Goal: Task Accomplishment & Management: Complete application form

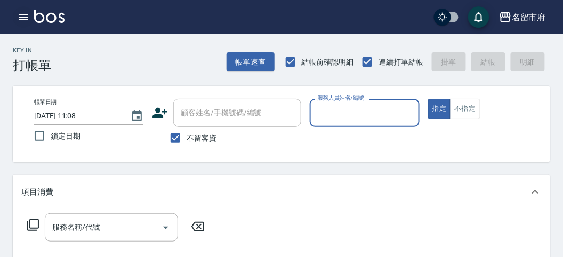
click at [27, 12] on icon "button" at bounding box center [23, 17] width 13 height 13
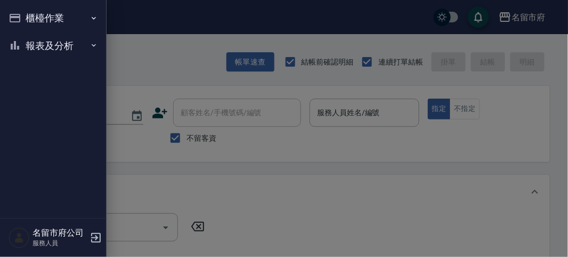
click at [27, 38] on ul "櫃檯作業 打帳單 帳單列表 現金收支登錄 高階收支登錄 材料自購登錄 每日結帳 報表及分析 報表目錄 店家日報表 互助排行榜 互助點數明細 設計師日報表 設計…" at bounding box center [53, 31] width 98 height 63
click at [28, 44] on button "報表及分析" at bounding box center [53, 46] width 98 height 28
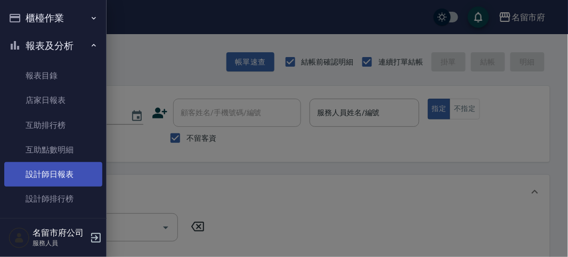
click at [30, 177] on link "設計師日報表" at bounding box center [53, 174] width 98 height 25
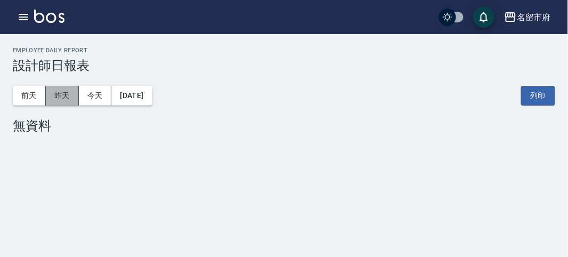
click at [72, 95] on button "昨天" at bounding box center [62, 96] width 33 height 20
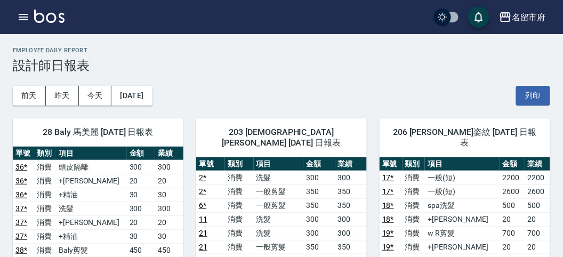
scroll to position [118, 0]
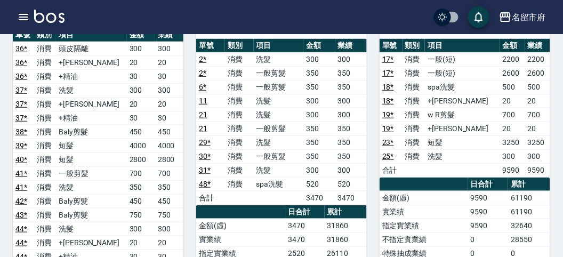
click at [217, 177] on td "48 *" at bounding box center [210, 184] width 29 height 14
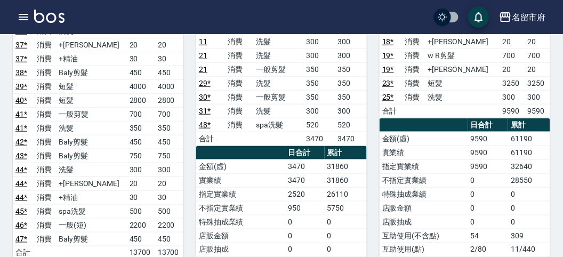
scroll to position [237, 0]
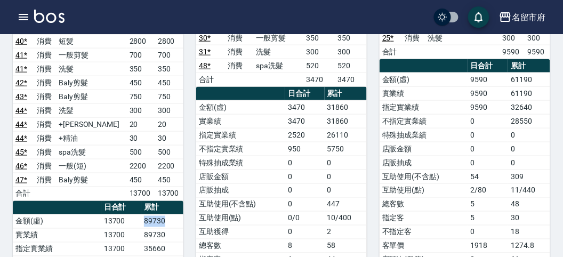
drag, startPoint x: 140, startPoint y: 214, endPoint x: 167, endPoint y: 217, distance: 27.4
click at [167, 217] on tr "金額(虛) 13700 89730" at bounding box center [98, 221] width 171 height 14
click at [167, 217] on td "89730" at bounding box center [162, 221] width 42 height 14
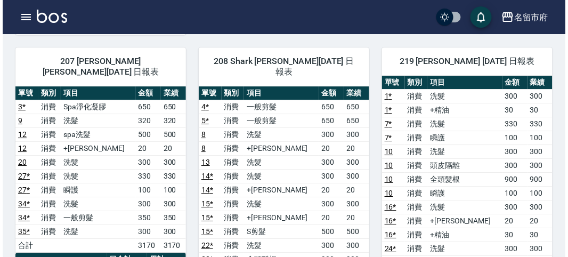
scroll to position [770, 0]
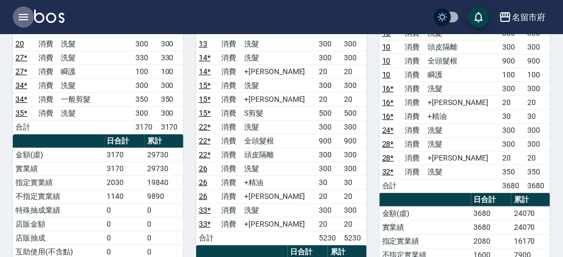
click at [15, 21] on button "button" at bounding box center [23, 16] width 21 height 21
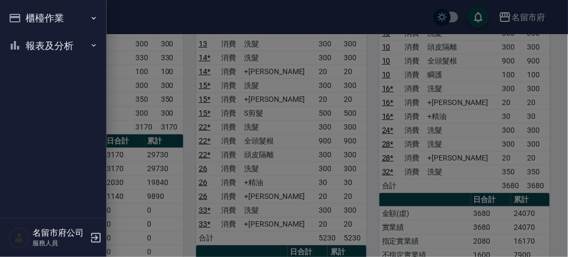
click at [31, 52] on button "報表及分析" at bounding box center [53, 46] width 98 height 28
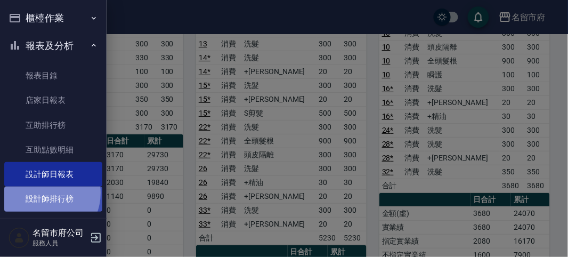
click at [43, 193] on link "設計師排行榜" at bounding box center [53, 199] width 98 height 25
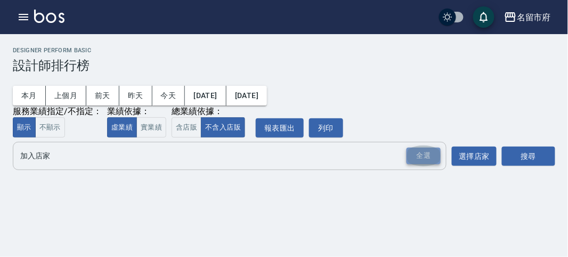
click at [432, 150] on div "全選" at bounding box center [424, 156] width 34 height 17
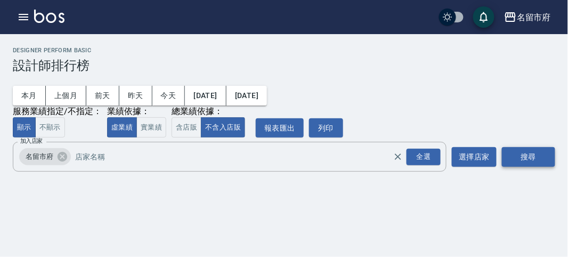
click at [527, 159] on button "搜尋" at bounding box center [528, 157] width 53 height 20
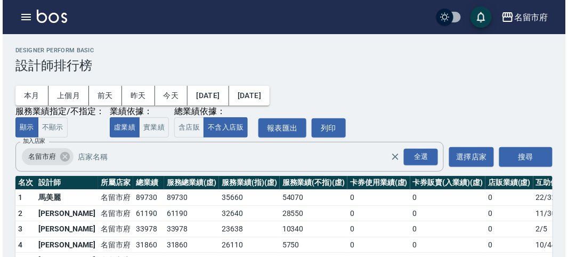
scroll to position [59, 0]
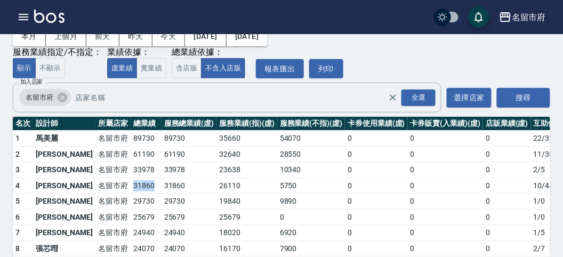
drag, startPoint x: 90, startPoint y: 182, endPoint x: 124, endPoint y: 187, distance: 34.4
click at [124, 187] on tr "4 [PERSON_NAME][GEOGRAPHIC_DATA] 31860 31860 26110 5750 0 0 0 10 / 447" at bounding box center [308, 185] width 591 height 16
click at [131, 187] on td "31860" at bounding box center [146, 185] width 31 height 16
drag, startPoint x: 97, startPoint y: 167, endPoint x: 116, endPoint y: 170, distance: 18.9
click at [131, 170] on td "33978" at bounding box center [146, 170] width 31 height 16
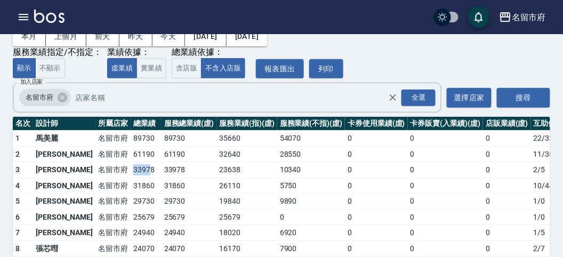
click at [131, 170] on td "33978" at bounding box center [146, 170] width 31 height 16
click at [24, 8] on button "button" at bounding box center [23, 16] width 21 height 21
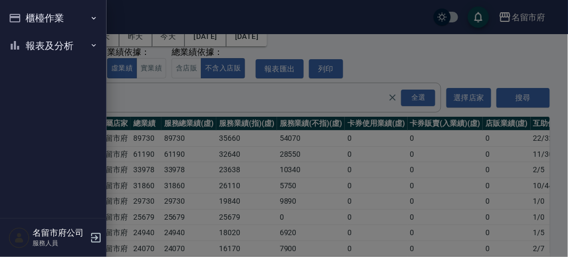
click at [28, 14] on button "櫃檯作業" at bounding box center [53, 18] width 98 height 28
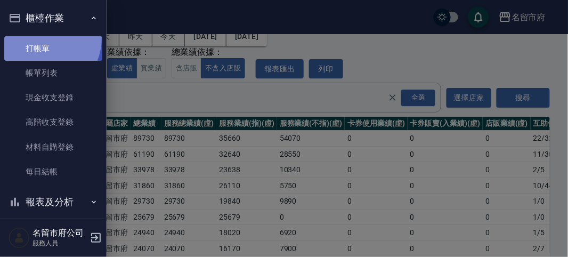
click at [39, 37] on link "打帳單" at bounding box center [53, 48] width 98 height 25
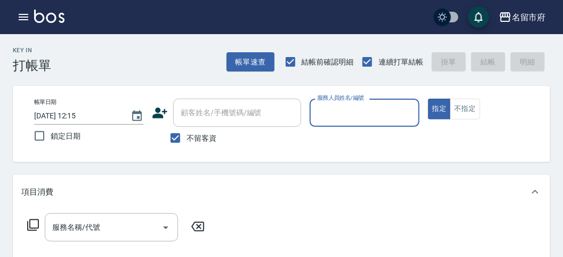
click at [118, 50] on div "Key In 打帳單 帳單速查 結帳前確認明細 連續打單結帳 掛單 結帳 明細" at bounding box center [275, 53] width 550 height 39
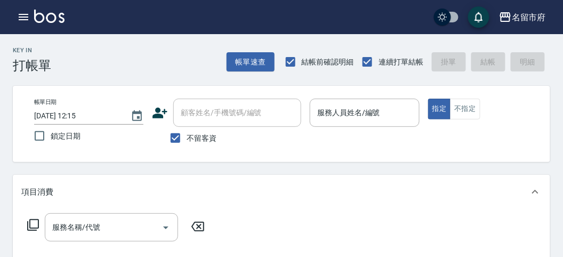
click at [127, 53] on div "Key In 打帳單 帳單速查 結帳前確認明細 連續打單結帳 掛單 結帳 明細" at bounding box center [275, 53] width 550 height 39
click at [30, 17] on button "button" at bounding box center [23, 16] width 21 height 21
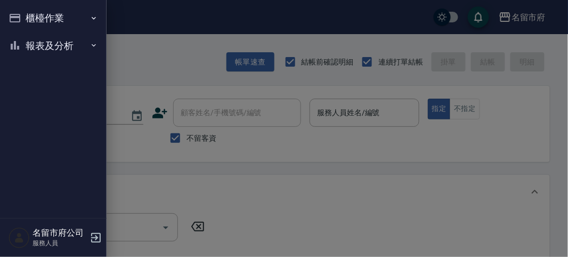
click at [29, 52] on button "報表及分析" at bounding box center [53, 46] width 98 height 28
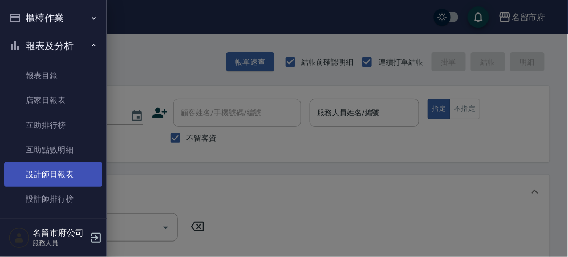
click at [66, 184] on link "設計師日報表" at bounding box center [53, 174] width 98 height 25
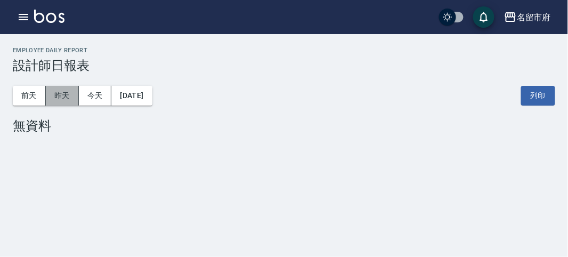
click at [61, 95] on button "昨天" at bounding box center [62, 96] width 33 height 20
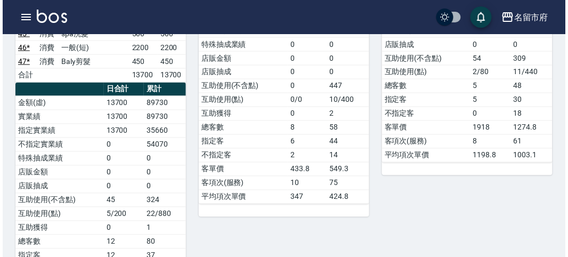
scroll to position [296, 0]
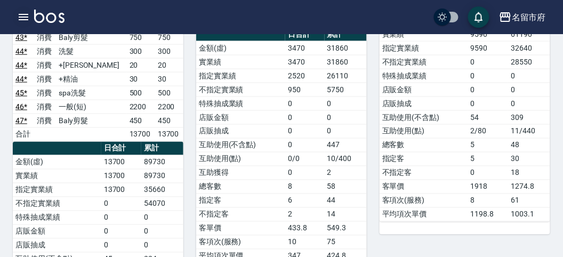
click at [21, 20] on icon "button" at bounding box center [24, 17] width 10 height 6
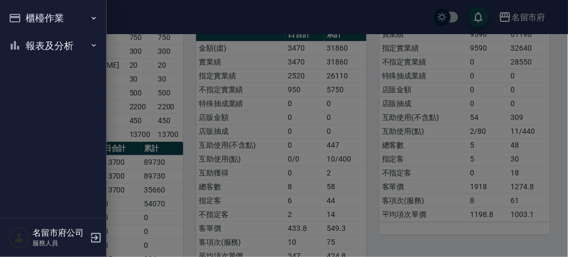
click at [61, 43] on button "報表及分析" at bounding box center [53, 46] width 98 height 28
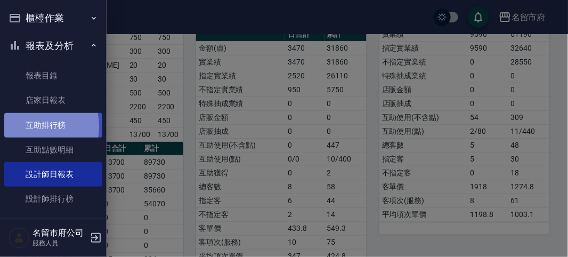
click at [24, 126] on link "互助排行榜" at bounding box center [53, 125] width 98 height 25
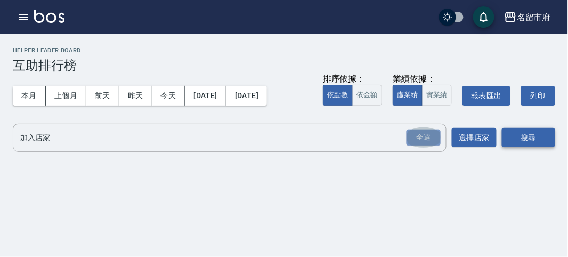
drag, startPoint x: 415, startPoint y: 143, endPoint x: 510, endPoint y: 139, distance: 94.9
click at [416, 143] on div "全選" at bounding box center [424, 138] width 34 height 17
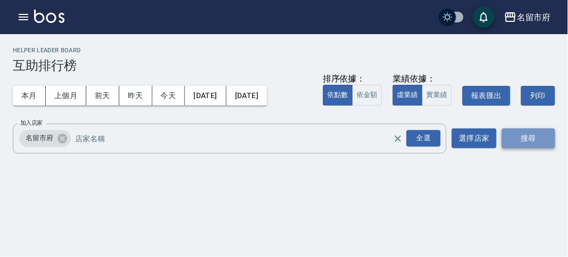
click at [537, 139] on button "搜尋" at bounding box center [528, 138] width 53 height 20
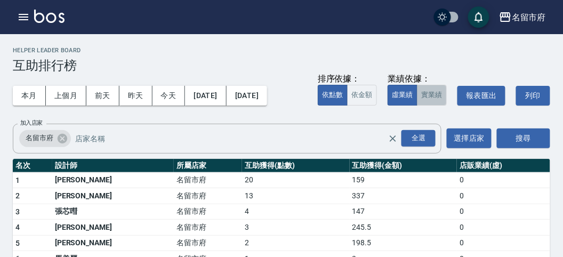
click at [433, 99] on button "實業績" at bounding box center [432, 95] width 30 height 21
drag, startPoint x: 190, startPoint y: 238, endPoint x: 217, endPoint y: 235, distance: 27.3
click at [217, 235] on tr "5 [PERSON_NAME][GEOGRAPHIC_DATA] 2 198.5 0" at bounding box center [281, 243] width 537 height 16
click at [242, 235] on td "2" at bounding box center [296, 243] width 108 height 16
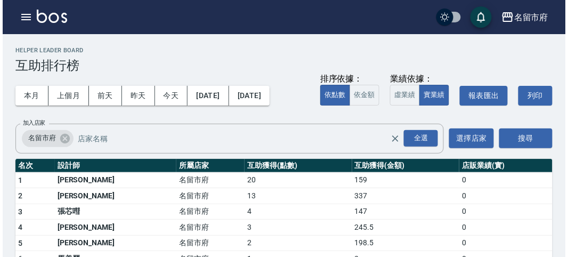
scroll to position [34, 0]
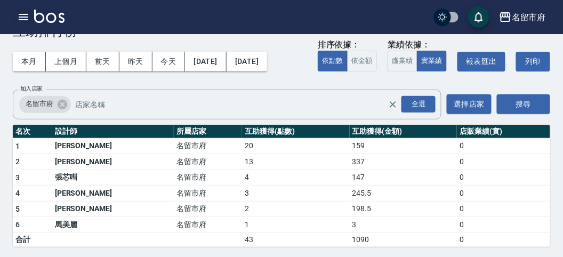
click at [25, 20] on icon "button" at bounding box center [24, 17] width 10 height 6
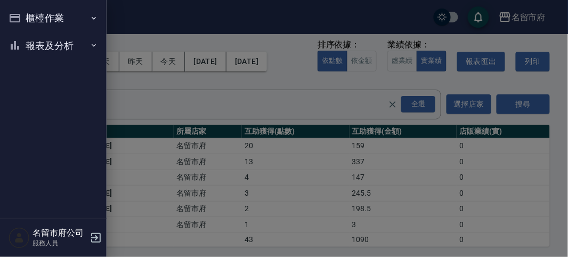
click at [25, 20] on button "櫃檯作業" at bounding box center [53, 18] width 98 height 28
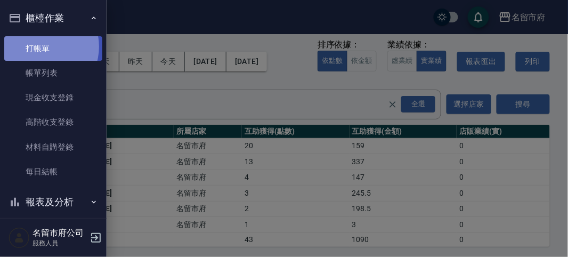
click at [42, 46] on link "打帳單" at bounding box center [53, 48] width 98 height 25
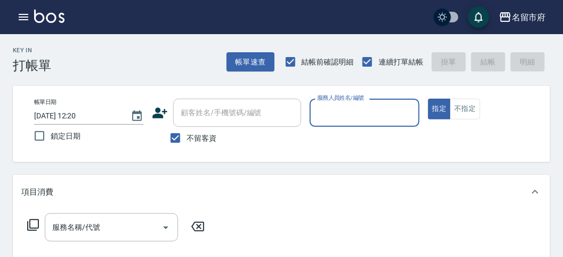
click at [187, 52] on div "Key In 打帳單 帳單速查 結帳前確認明細 連續打單結帳 掛單 結帳 明細" at bounding box center [275, 53] width 550 height 39
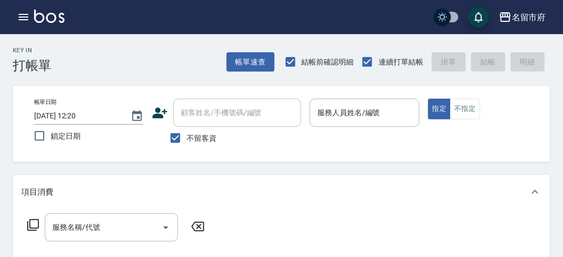
click at [351, 153] on div "帳單日期 [DATE] 12:20 鎖定日期 顧客姓名/手機號碼/編號 顧客姓名/手機號碼/編號 不留客資 服務人員姓名/編號 服務人員姓名/編號 指定 不指定" at bounding box center [281, 124] width 537 height 76
click at [357, 131] on p at bounding box center [364, 132] width 109 height 11
click at [467, 111] on button "不指定" at bounding box center [465, 109] width 30 height 21
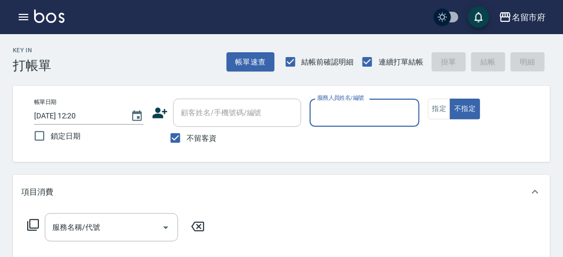
click at [371, 116] on input "服務人員姓名/編號" at bounding box center [364, 112] width 100 height 19
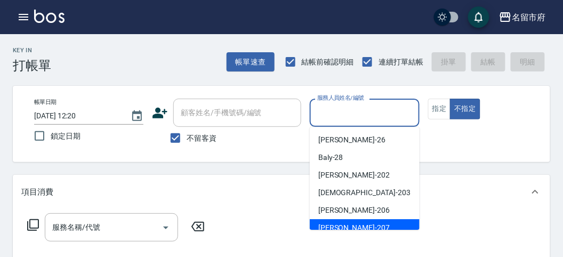
click at [360, 224] on div "[PERSON_NAME] -207" at bounding box center [365, 228] width 110 height 18
type input "[PERSON_NAME]-207"
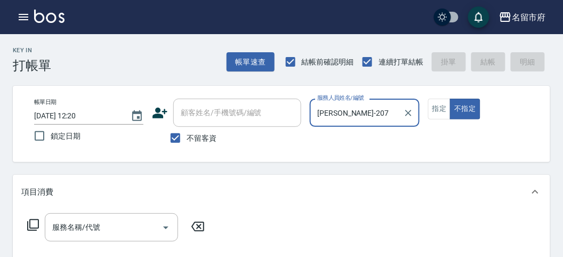
click at [33, 227] on icon at bounding box center [33, 225] width 13 height 13
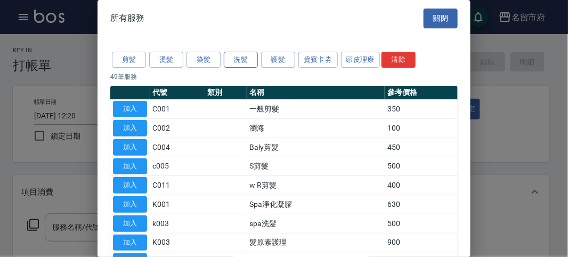
click at [228, 58] on button "洗髮" at bounding box center [241, 60] width 34 height 17
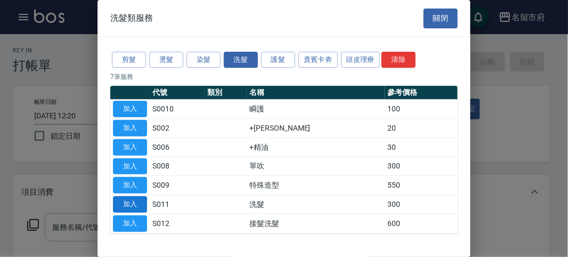
click at [137, 198] on button "加入" at bounding box center [130, 204] width 34 height 17
type input "洗髮(S011)"
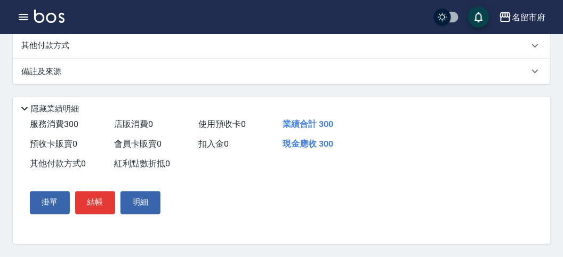
scroll to position [75, 0]
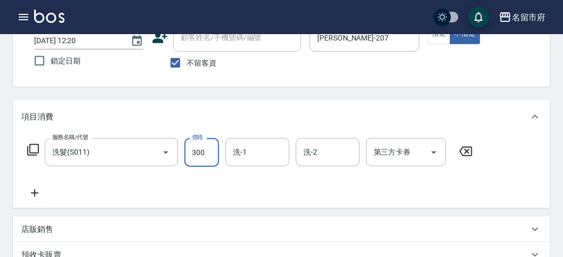
click at [214, 152] on input "300" at bounding box center [201, 152] width 35 height 29
type input "350"
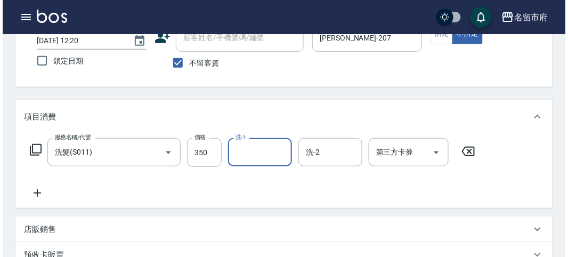
scroll to position [312, 0]
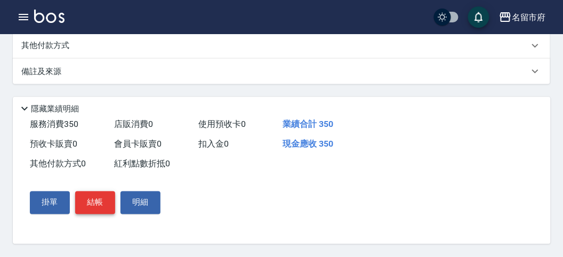
click at [87, 204] on button "結帳" at bounding box center [95, 202] width 40 height 22
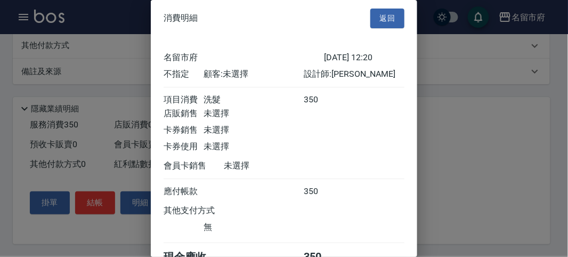
scroll to position [59, 0]
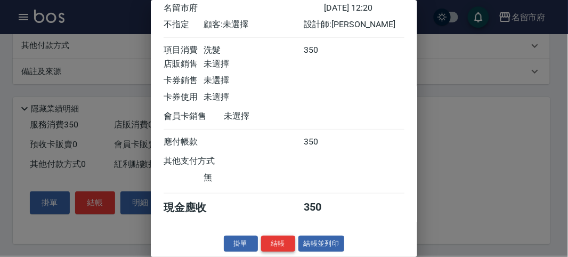
click at [284, 243] on button "結帳" at bounding box center [278, 244] width 34 height 17
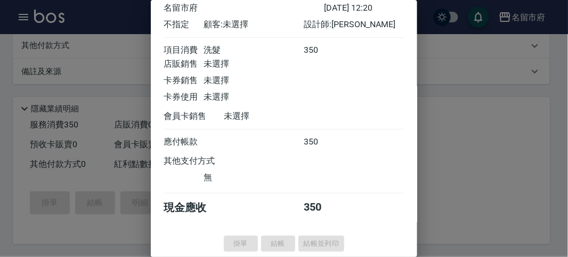
type input "[DATE] 12:21"
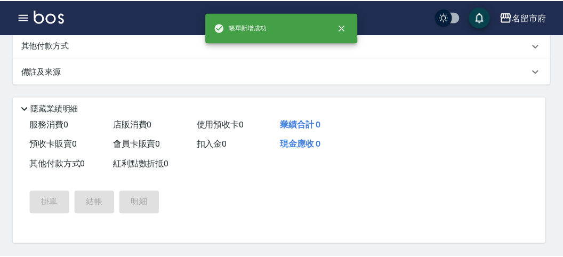
scroll to position [0, 0]
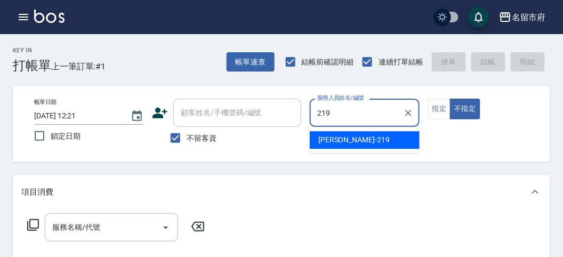
type input "[PERSON_NAME]-219"
type button "false"
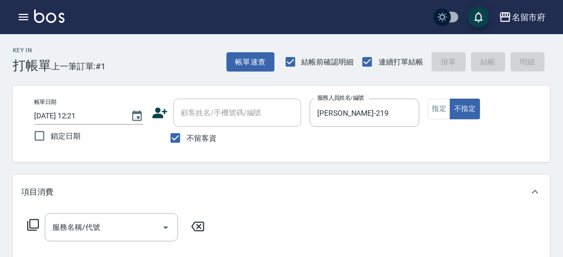
click at [33, 228] on icon at bounding box center [33, 225] width 12 height 12
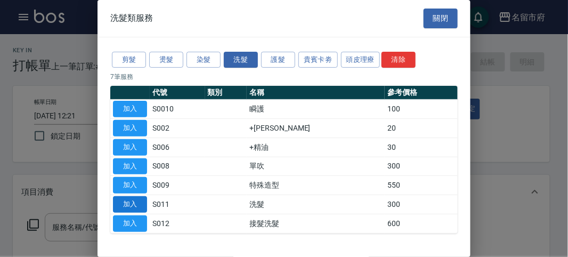
click at [122, 200] on button "加入" at bounding box center [130, 204] width 34 height 17
type input "洗髮(S011)"
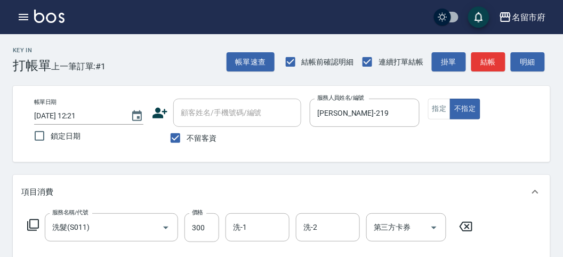
click at [28, 223] on icon at bounding box center [33, 225] width 13 height 13
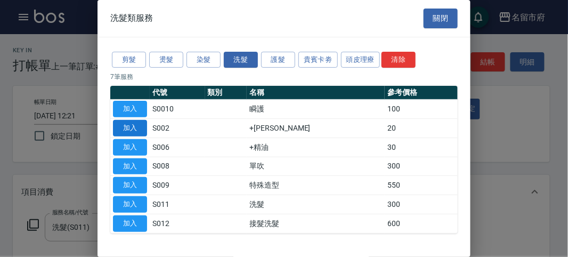
click at [126, 121] on button "加入" at bounding box center [130, 128] width 34 height 17
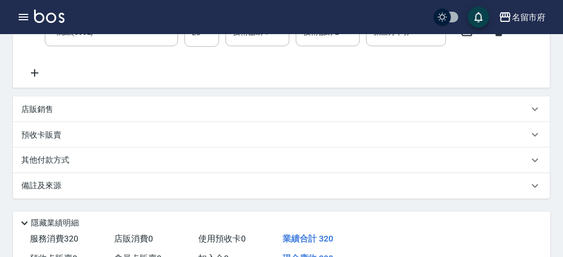
scroll to position [296, 0]
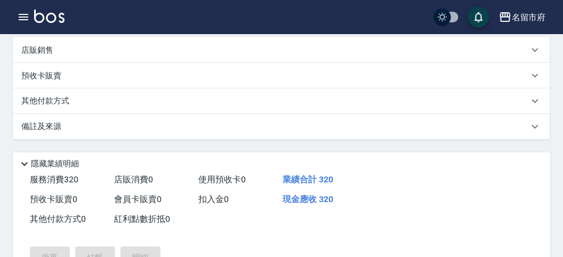
type input "[DATE] 12:45"
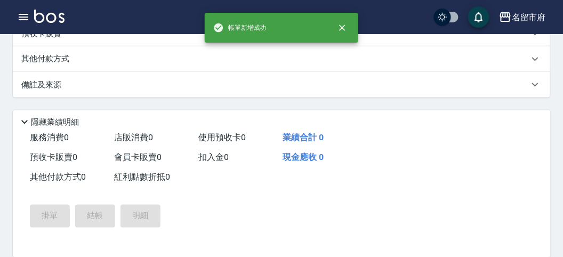
scroll to position [0, 0]
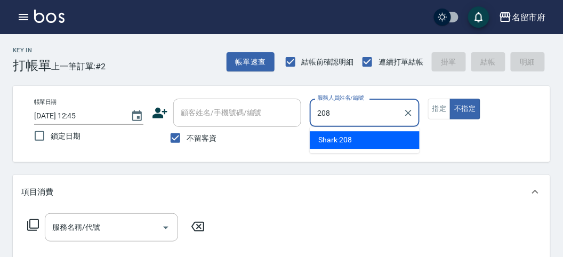
click at [342, 139] on span "Shark -208" at bounding box center [335, 139] width 34 height 11
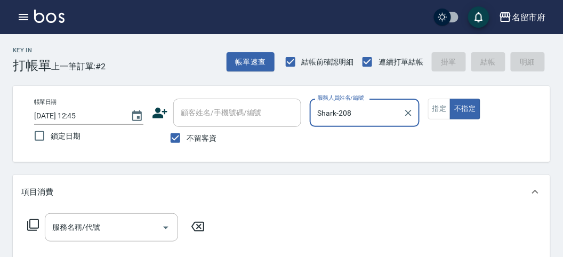
type input "Shark-208"
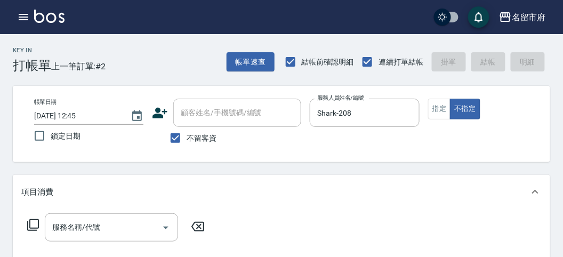
click at [28, 220] on icon at bounding box center [33, 225] width 13 height 13
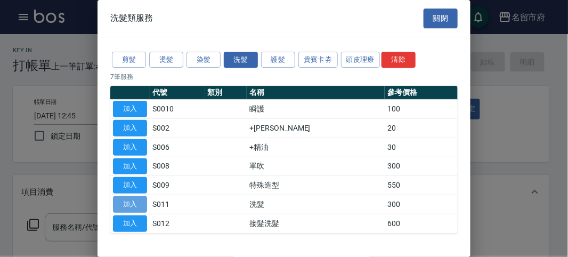
click at [132, 201] on button "加入" at bounding box center [130, 204] width 34 height 17
type input "洗髮(S011)"
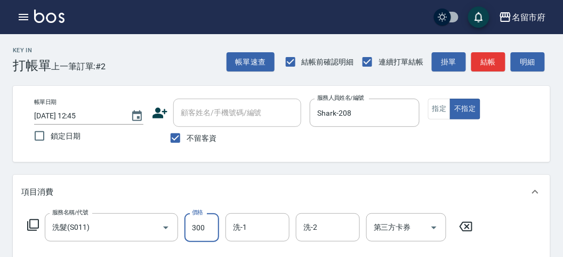
click at [217, 230] on input "300" at bounding box center [201, 227] width 35 height 29
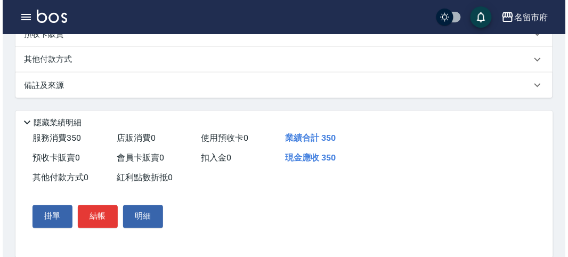
scroll to position [312, 0]
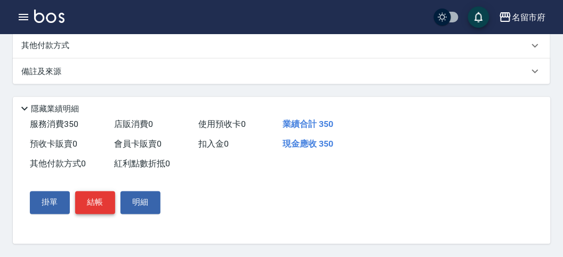
type input "350"
click at [88, 200] on button "結帳" at bounding box center [95, 202] width 40 height 22
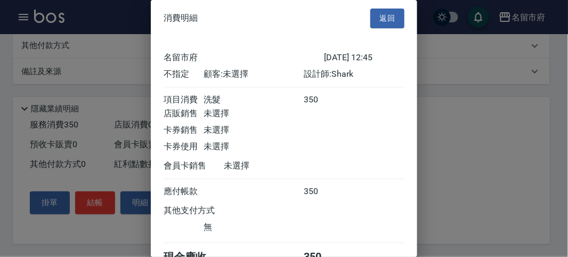
scroll to position [59, 0]
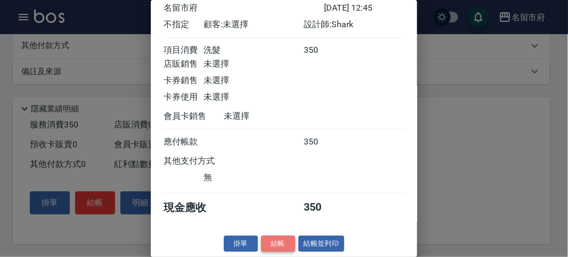
click at [285, 240] on button "結帳" at bounding box center [278, 244] width 34 height 17
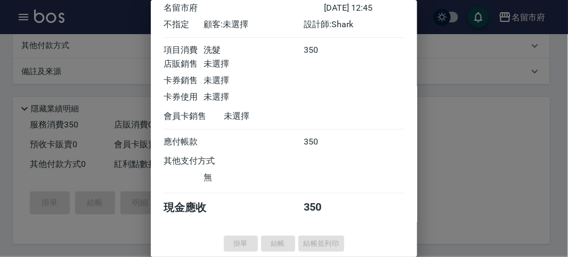
type input "[DATE] 12:46"
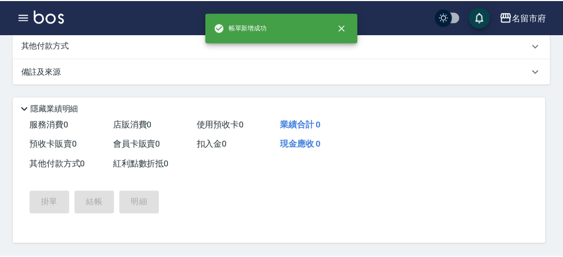
scroll to position [0, 0]
